Goal: Task Accomplishment & Management: Manage account settings

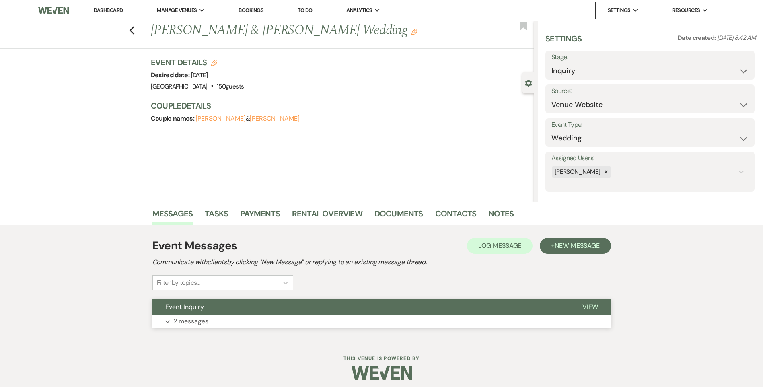
click at [269, 309] on button "Event Inquiry" at bounding box center [360, 306] width 417 height 15
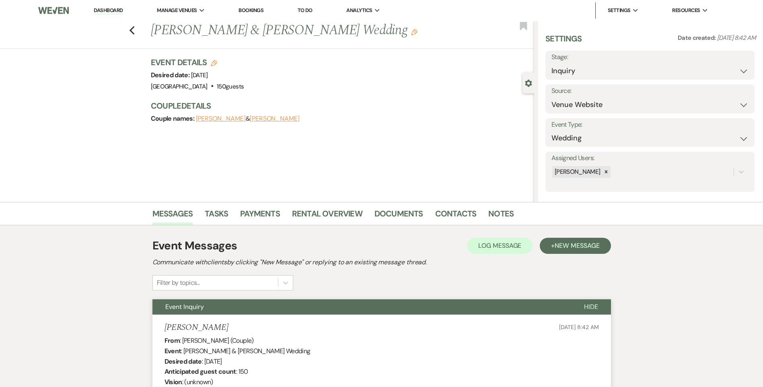
click at [101, 8] on link "Dashboard" at bounding box center [108, 11] width 29 height 8
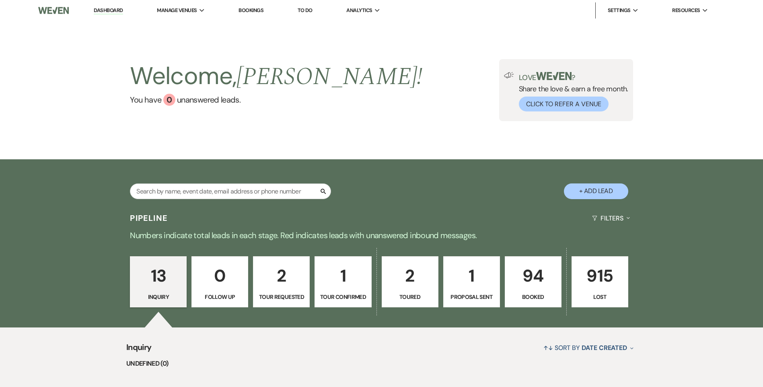
click at [475, 286] on p "1" at bounding box center [471, 275] width 46 height 27
select select "6"
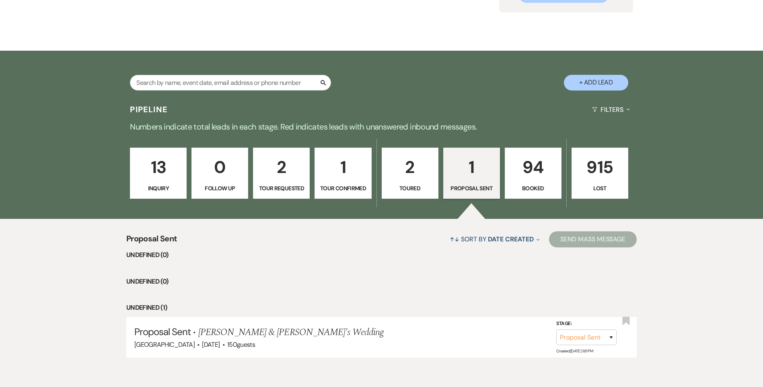
scroll to position [121, 0]
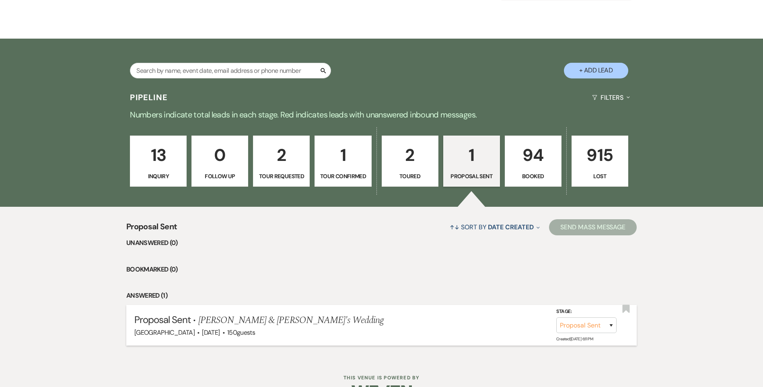
click at [279, 324] on span "[PERSON_NAME] & [PERSON_NAME]'s Wedding" at bounding box center [291, 320] width 186 height 14
click at [281, 320] on link "[PERSON_NAME] & [PERSON_NAME]'s Wedding" at bounding box center [291, 320] width 186 height 14
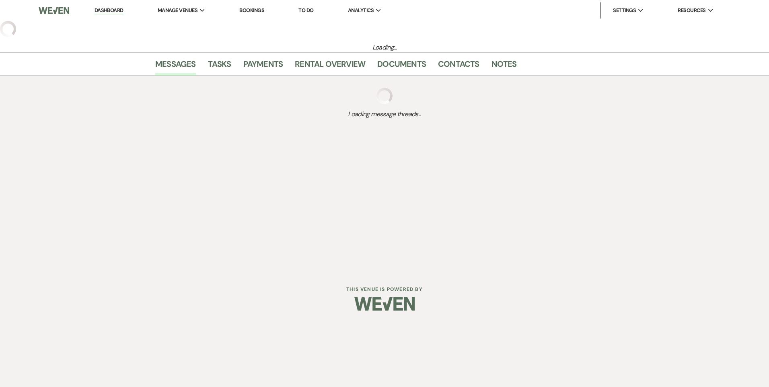
select select "6"
select select "5"
